Goal: Information Seeking & Learning: Learn about a topic

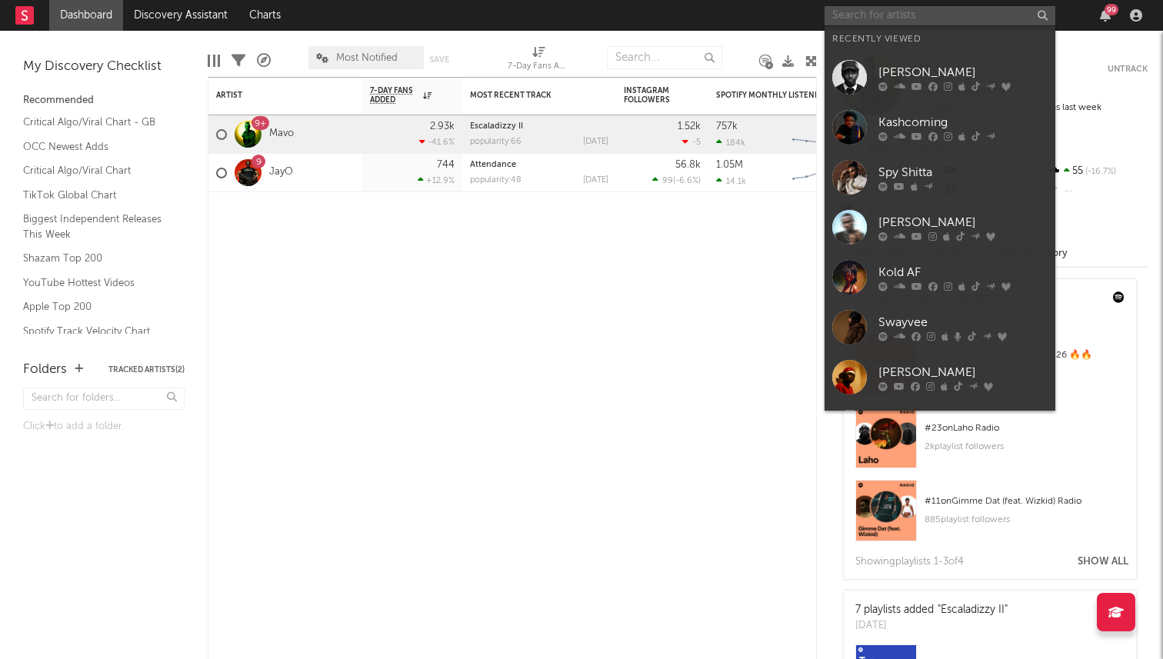
click at [880, 15] on input "text" at bounding box center [939, 15] width 231 height 19
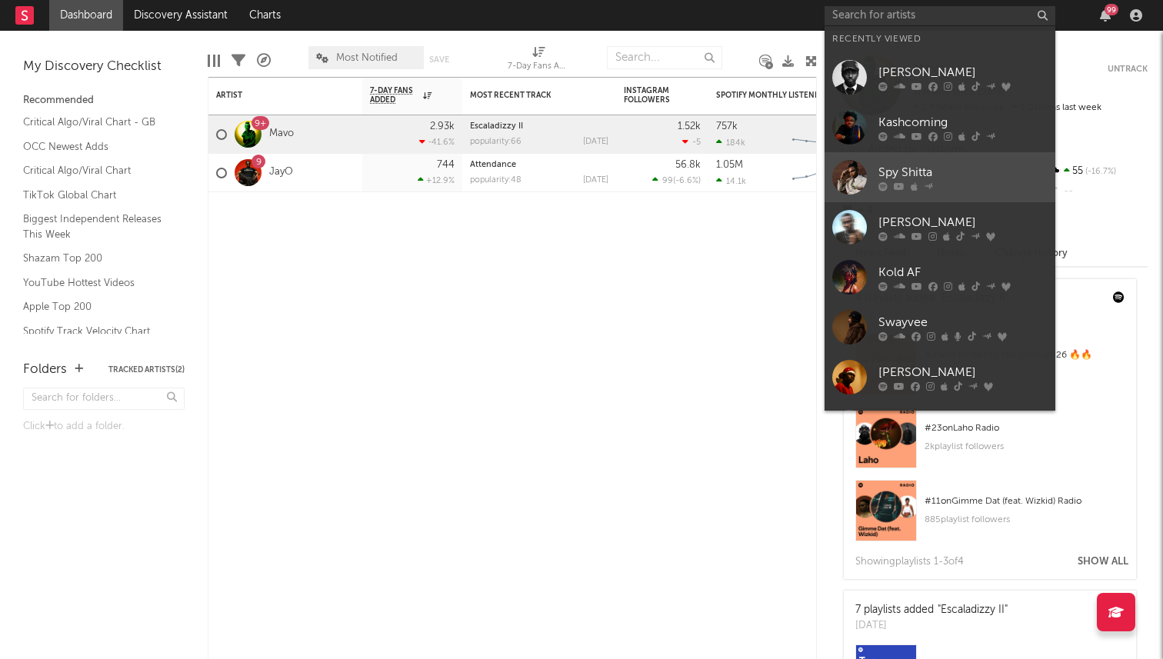
click at [900, 166] on div "Spy Shitta" at bounding box center [962, 172] width 169 height 18
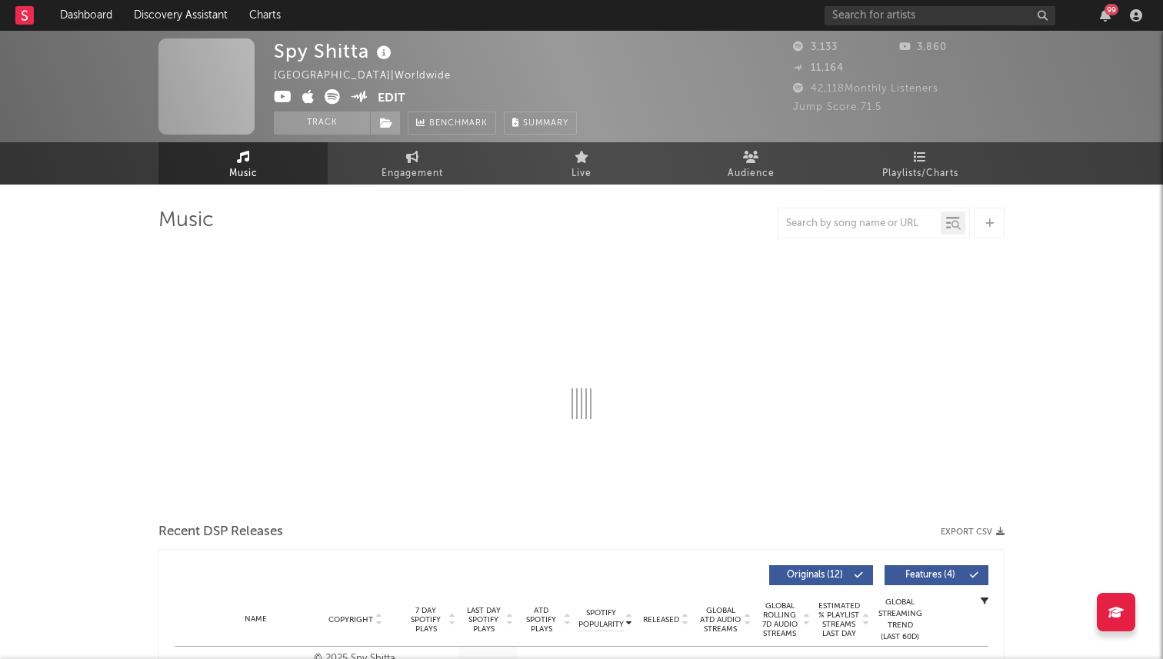
select select "6m"
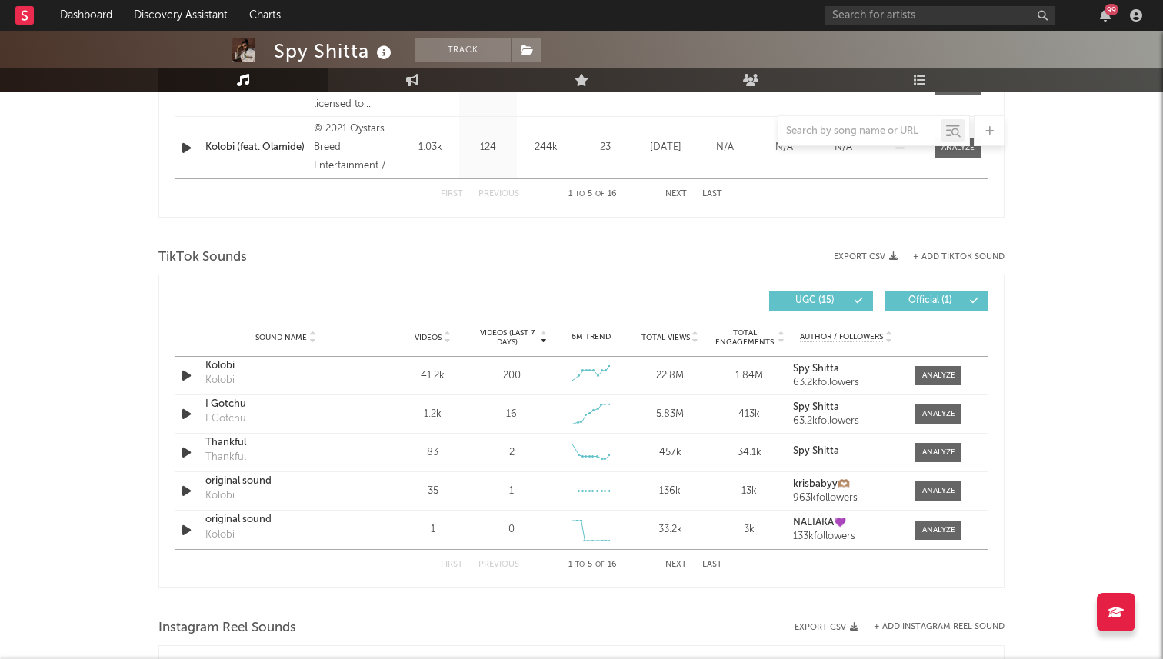
scroll to position [873, 0]
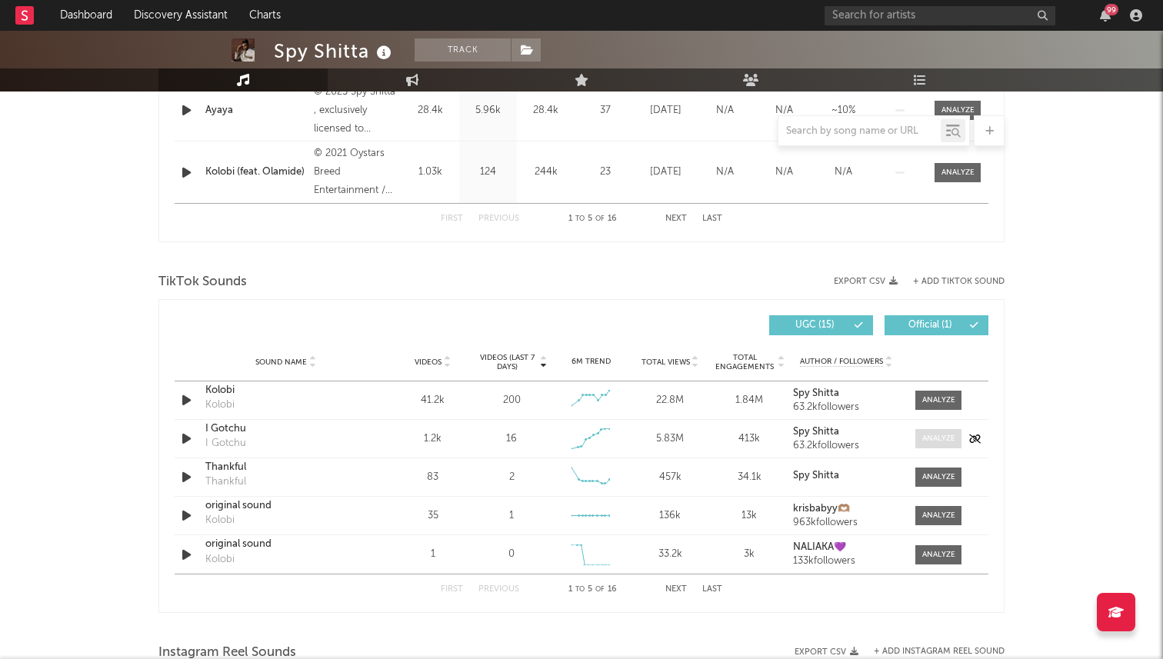
click at [928, 442] on div at bounding box center [938, 439] width 33 height 12
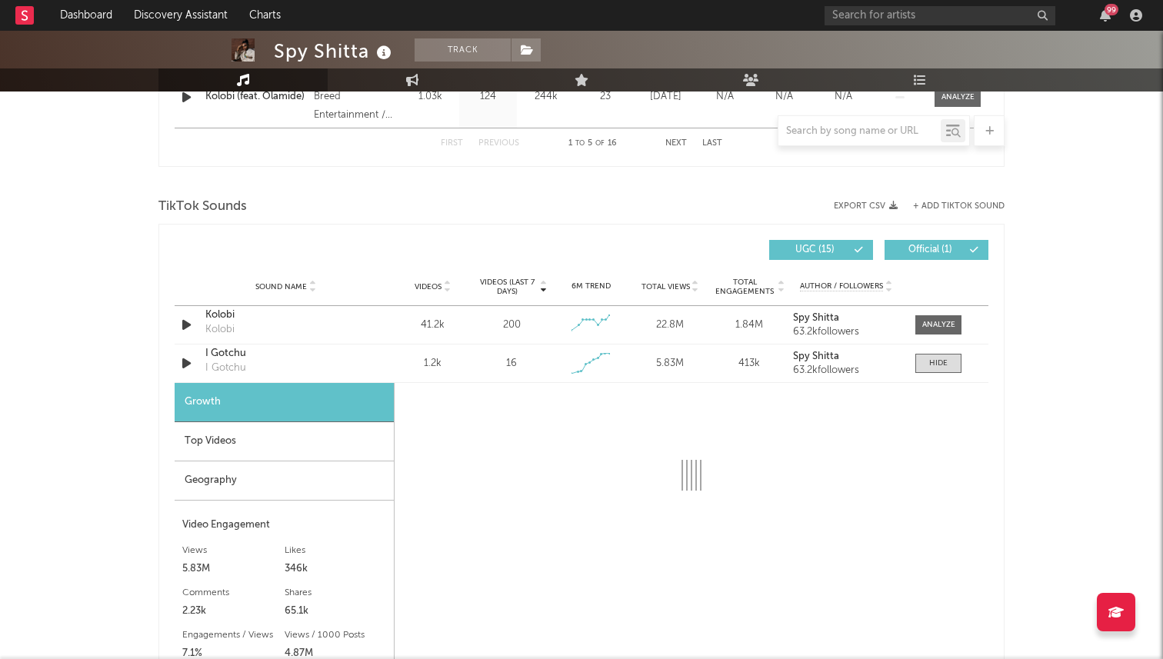
scroll to position [964, 0]
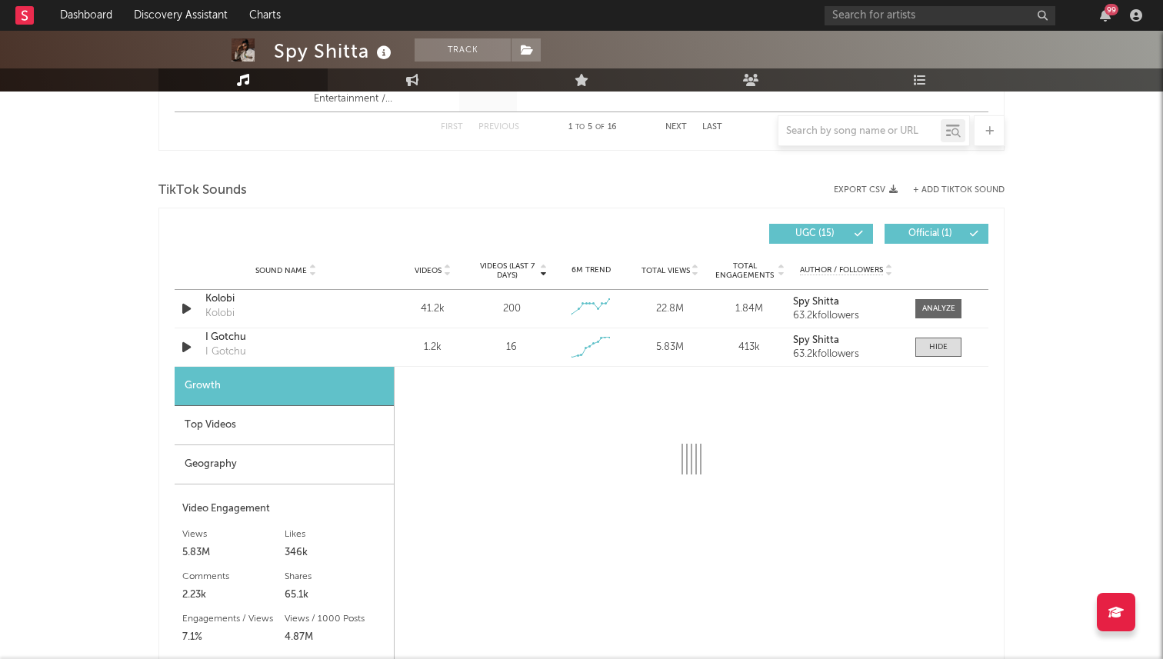
select select "1w"
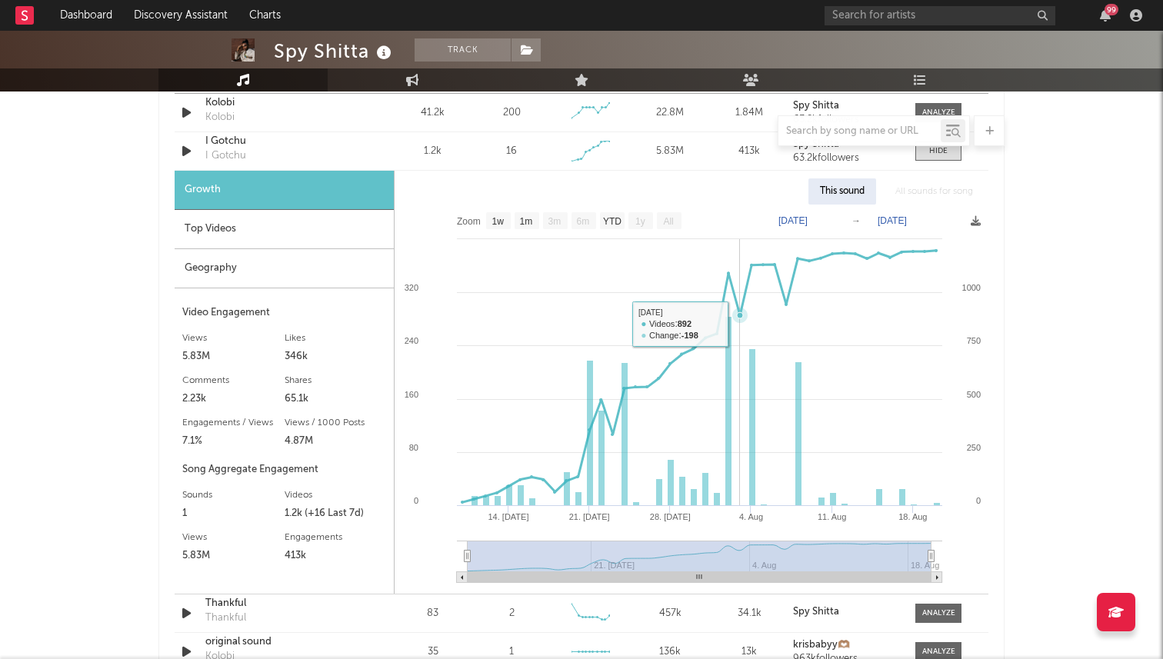
scroll to position [1157, 0]
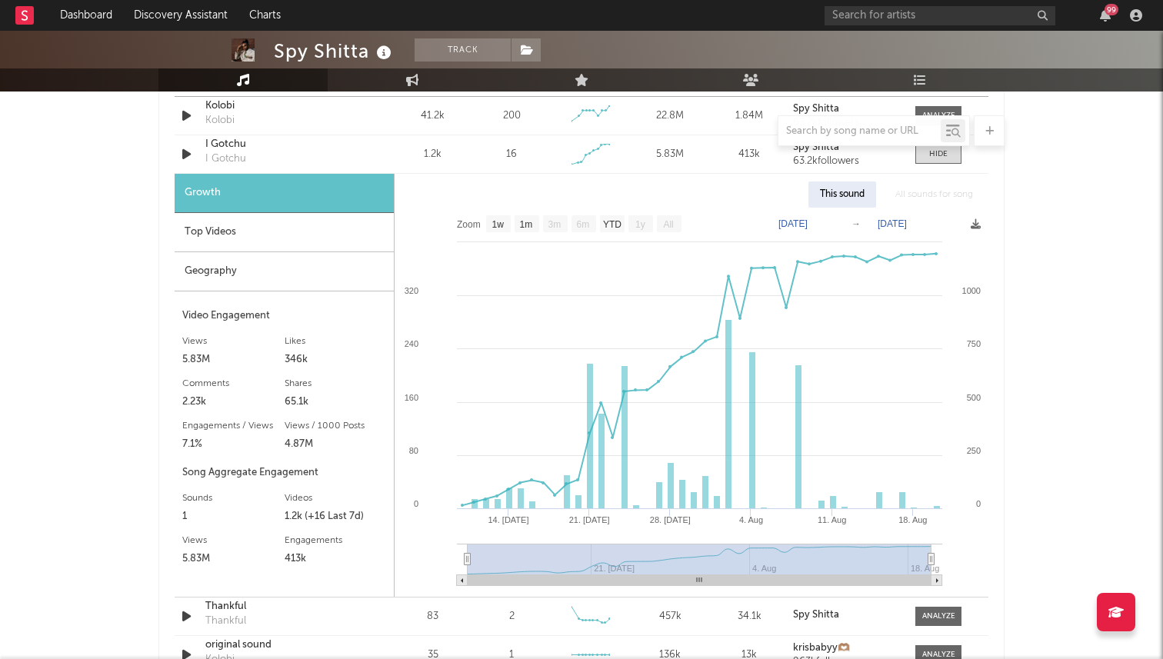
drag, startPoint x: 911, startPoint y: 588, endPoint x: 947, endPoint y: 588, distance: 35.4
click at [922, 588] on rect at bounding box center [691, 402] width 594 height 389
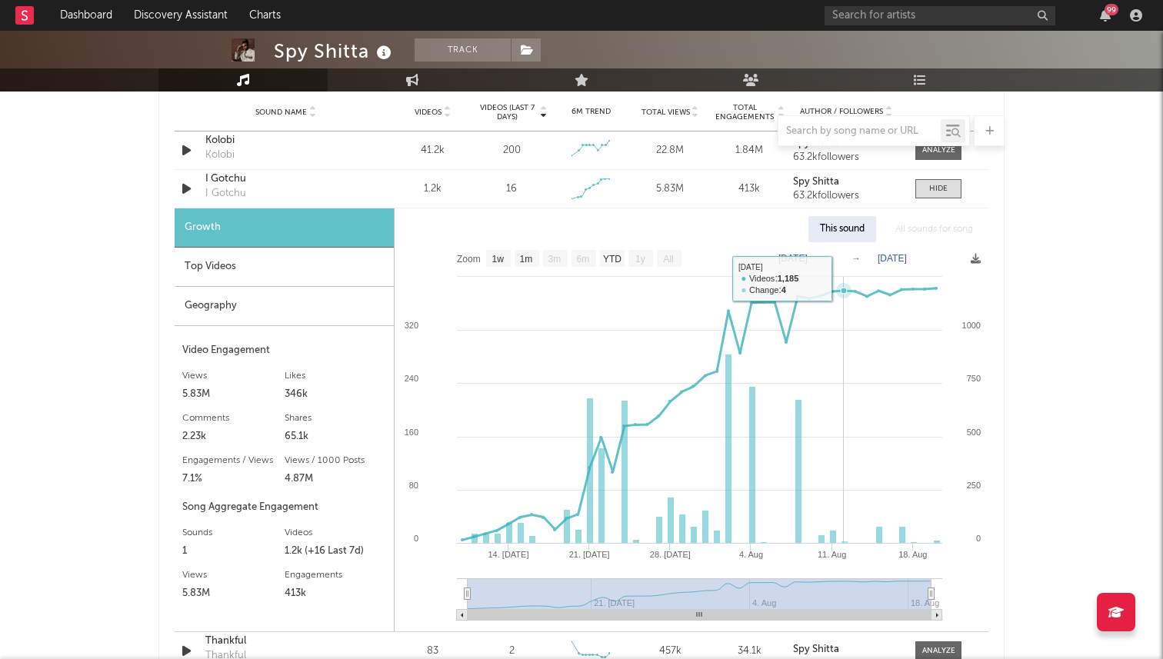
scroll to position [1128, 0]
